Goal: Task Accomplishment & Management: Complete application form

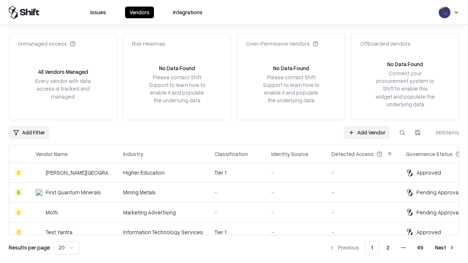
click at [366, 132] on link "Add Vendor" at bounding box center [367, 132] width 46 height 13
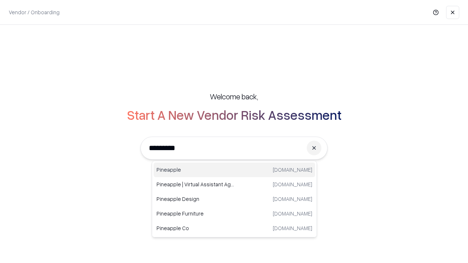
click at [234, 170] on div "Pineapple [DOMAIN_NAME]" at bounding box center [234, 170] width 162 height 15
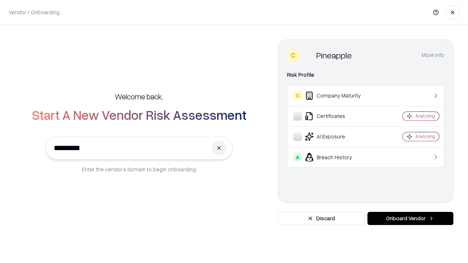
type input "*********"
click at [410, 219] on button "Onboard Vendor" at bounding box center [410, 218] width 86 height 13
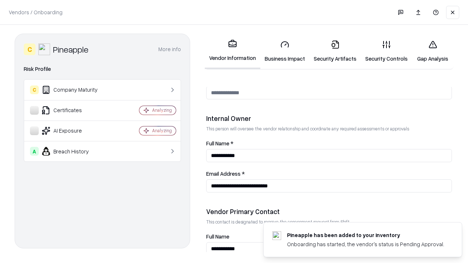
scroll to position [379, 0]
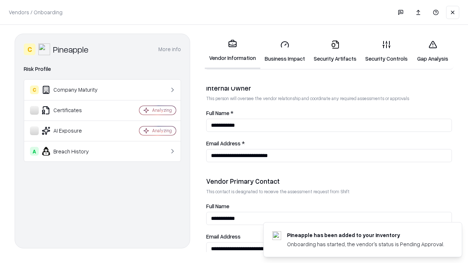
click at [285, 51] on link "Business Impact" at bounding box center [284, 51] width 49 height 34
click at [335, 51] on link "Security Artifacts" at bounding box center [335, 51] width 52 height 34
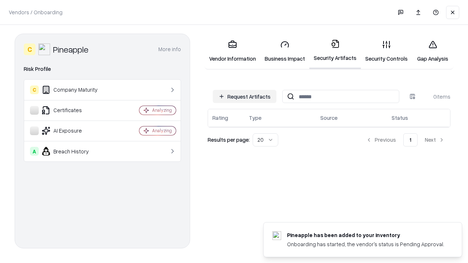
click at [244, 96] on button "Request Artifacts" at bounding box center [245, 96] width 64 height 13
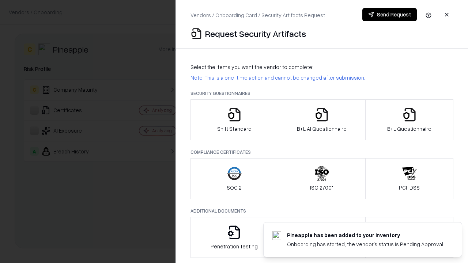
click at [234, 120] on icon "button" at bounding box center [234, 114] width 15 height 15
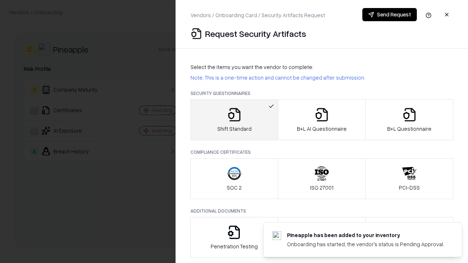
click at [389, 15] on button "Send Request" at bounding box center [389, 14] width 54 height 13
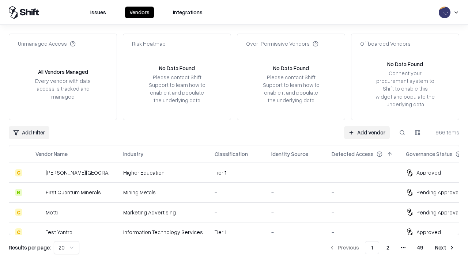
click at [402, 132] on button at bounding box center [401, 132] width 13 height 13
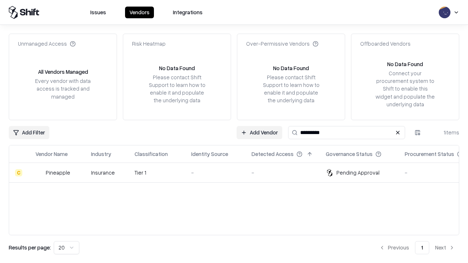
type input "*********"
click at [238, 172] on div "-" at bounding box center [215, 173] width 49 height 8
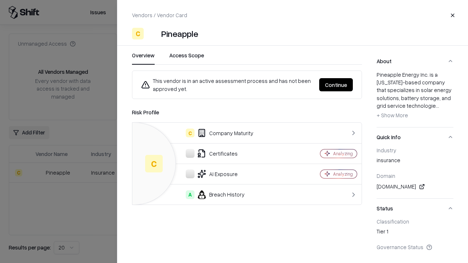
click at [336, 85] on button "Continue" at bounding box center [336, 84] width 34 height 13
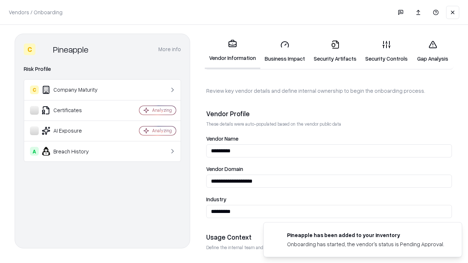
click at [335, 51] on link "Security Artifacts" at bounding box center [335, 51] width 52 height 34
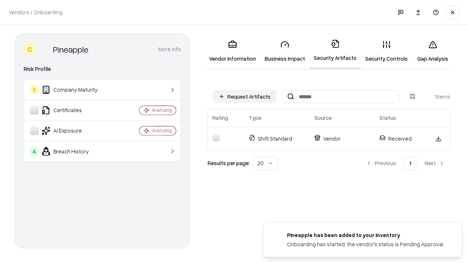
click at [432, 51] on link "Gap Analysis" at bounding box center [432, 51] width 41 height 34
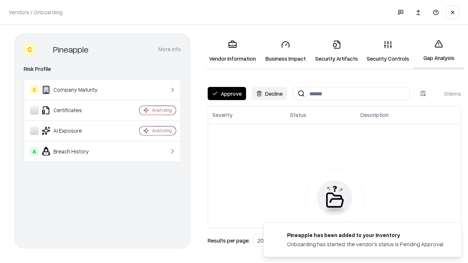
click at [227, 94] on button "Approve" at bounding box center [227, 93] width 38 height 13
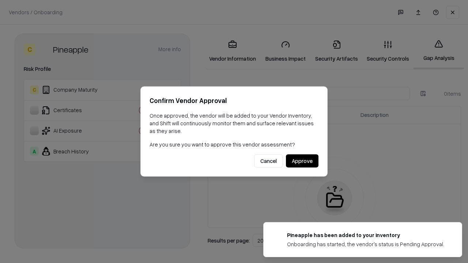
click at [302, 161] on button "Approve" at bounding box center [302, 161] width 33 height 13
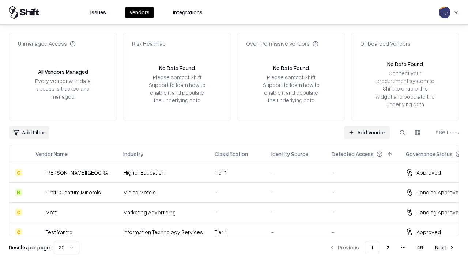
type input "*********"
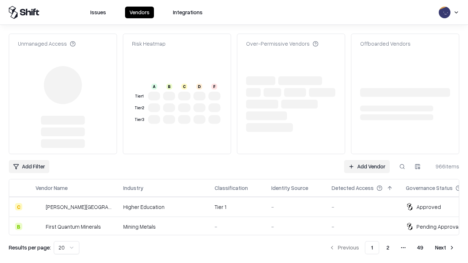
click at [366, 160] on link "Add Vendor" at bounding box center [367, 166] width 46 height 13
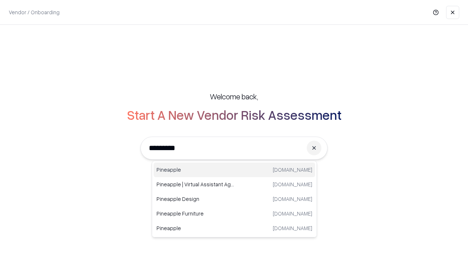
click at [234, 170] on div "Pineapple [DOMAIN_NAME]" at bounding box center [234, 170] width 162 height 15
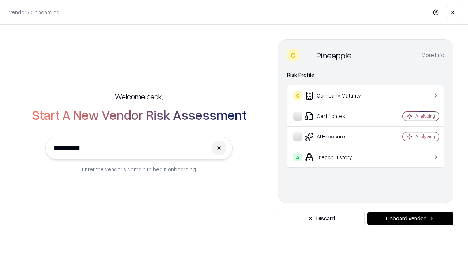
type input "*********"
click at [410, 219] on button "Onboard Vendor" at bounding box center [410, 218] width 86 height 13
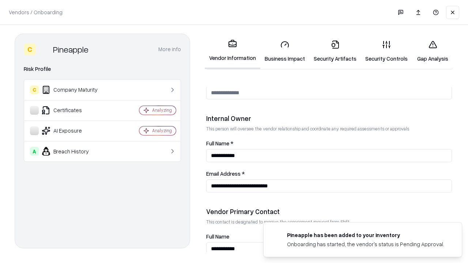
scroll to position [379, 0]
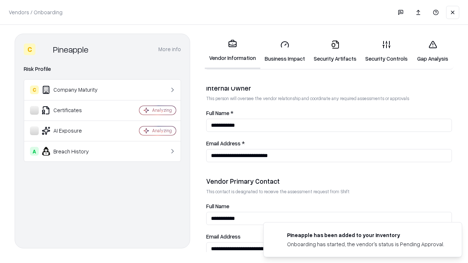
click at [432, 51] on link "Gap Analysis" at bounding box center [432, 51] width 41 height 34
